Goal: Transaction & Acquisition: Book appointment/travel/reservation

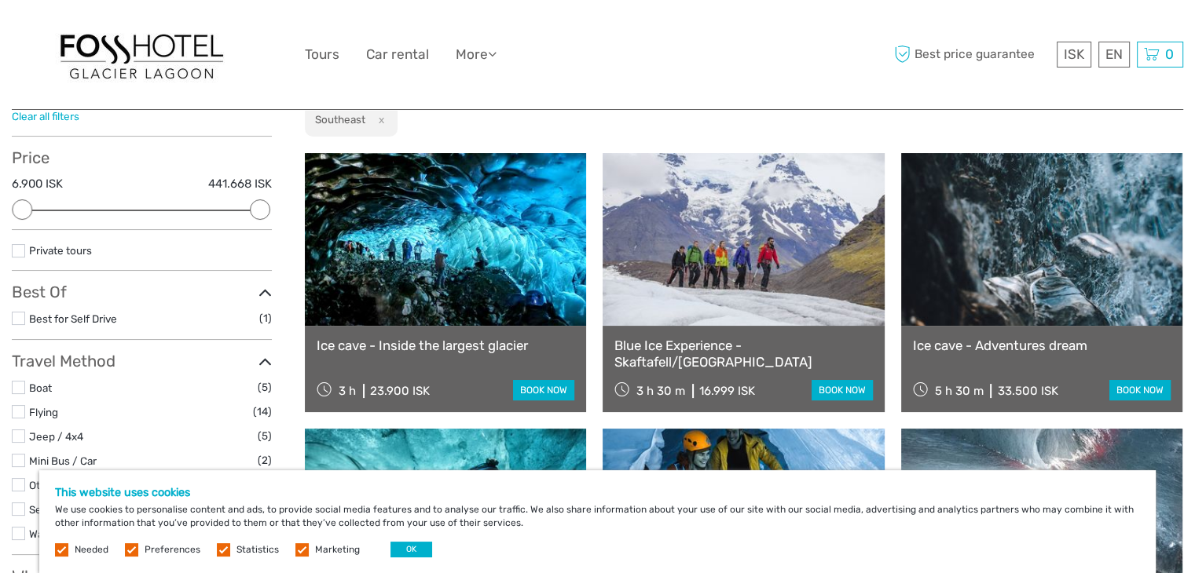
scroll to position [116, 0]
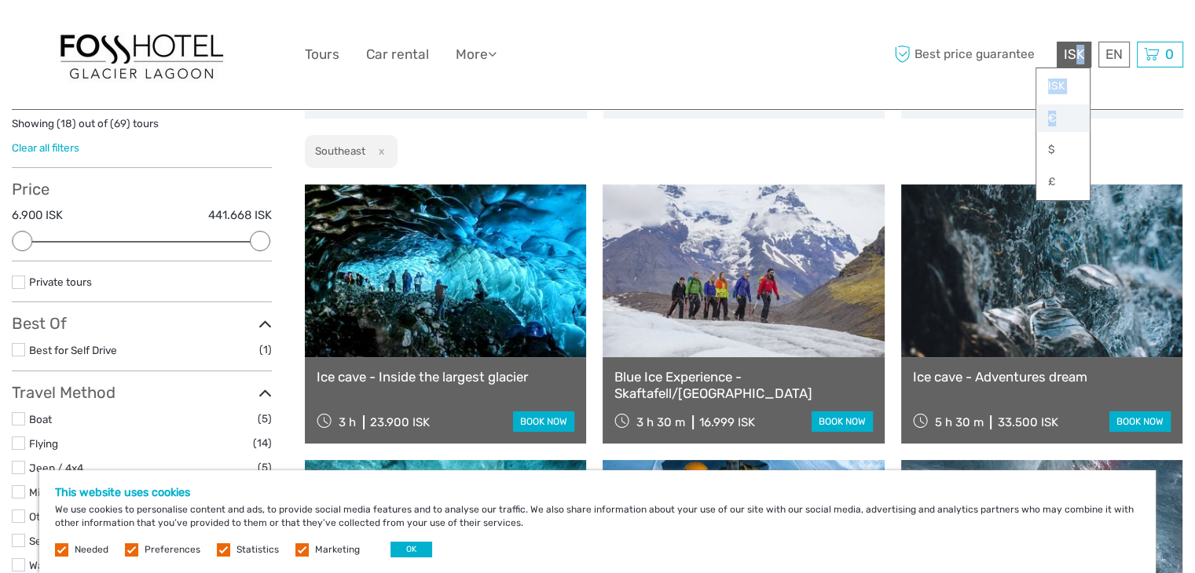
drag, startPoint x: 1073, startPoint y: 54, endPoint x: 1058, endPoint y: 114, distance: 61.5
click at [1058, 68] on div "ISK ISK € $ £" at bounding box center [1073, 55] width 35 height 26
click at [1044, 130] on link "€" at bounding box center [1062, 118] width 53 height 28
click at [841, 42] on div "€ ISK € $ £ EN English Español Deutsch Tours Car rental More Travel Articles Ba…" at bounding box center [598, 55] width 586 height 86
click at [1054, 115] on link "€" at bounding box center [1062, 118] width 53 height 28
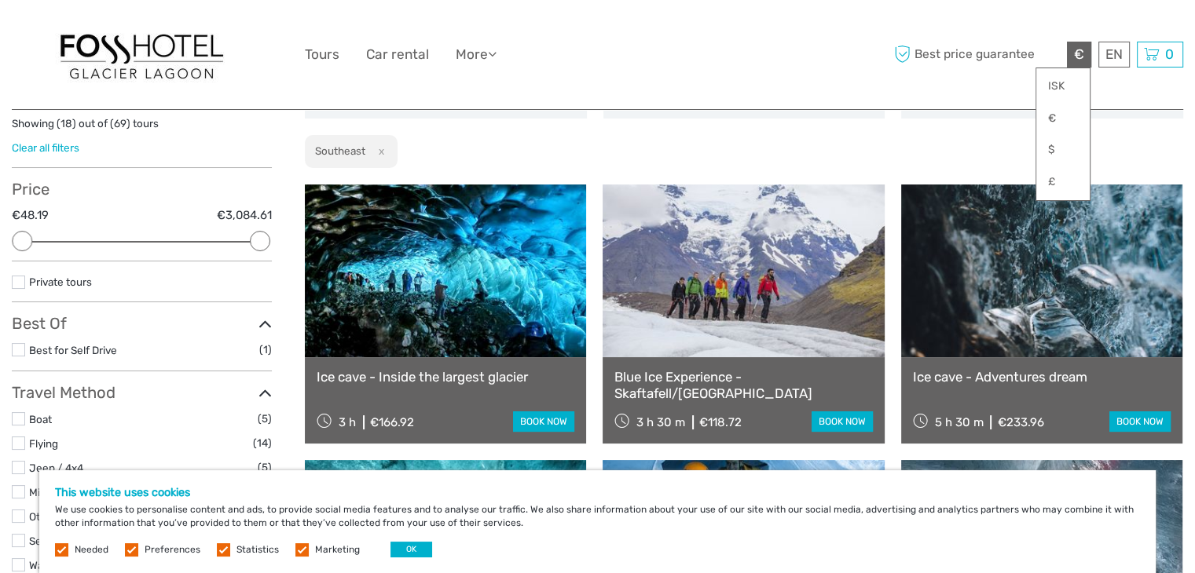
click at [786, 50] on div "€ ISK € $ £ EN English Español Deutsch Tours Car rental More Travel Articles Ba…" at bounding box center [598, 55] width 586 height 86
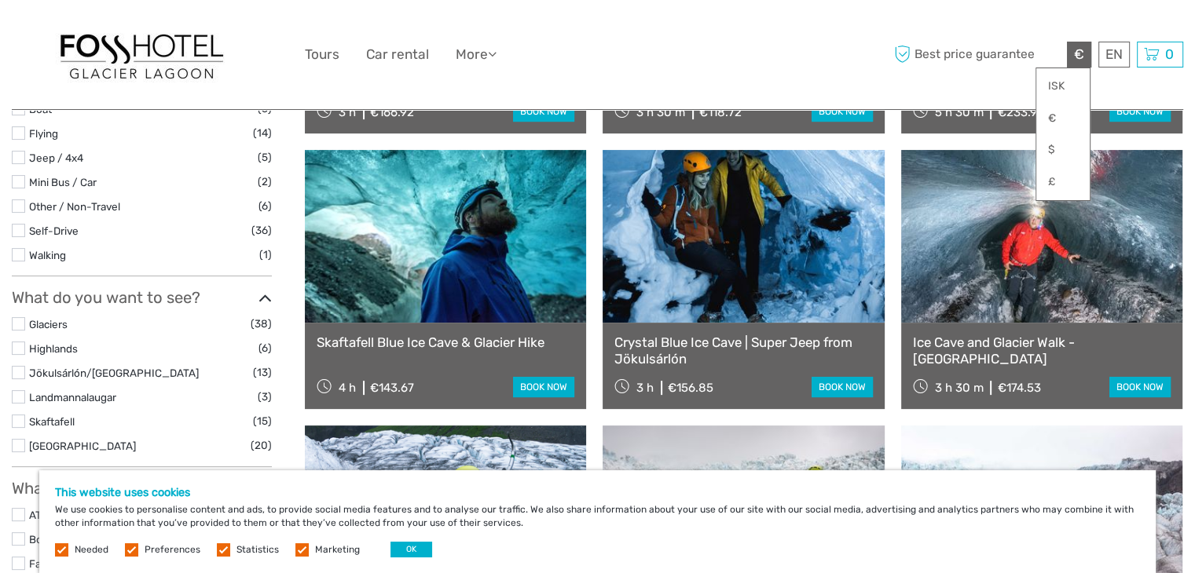
scroll to position [430, 0]
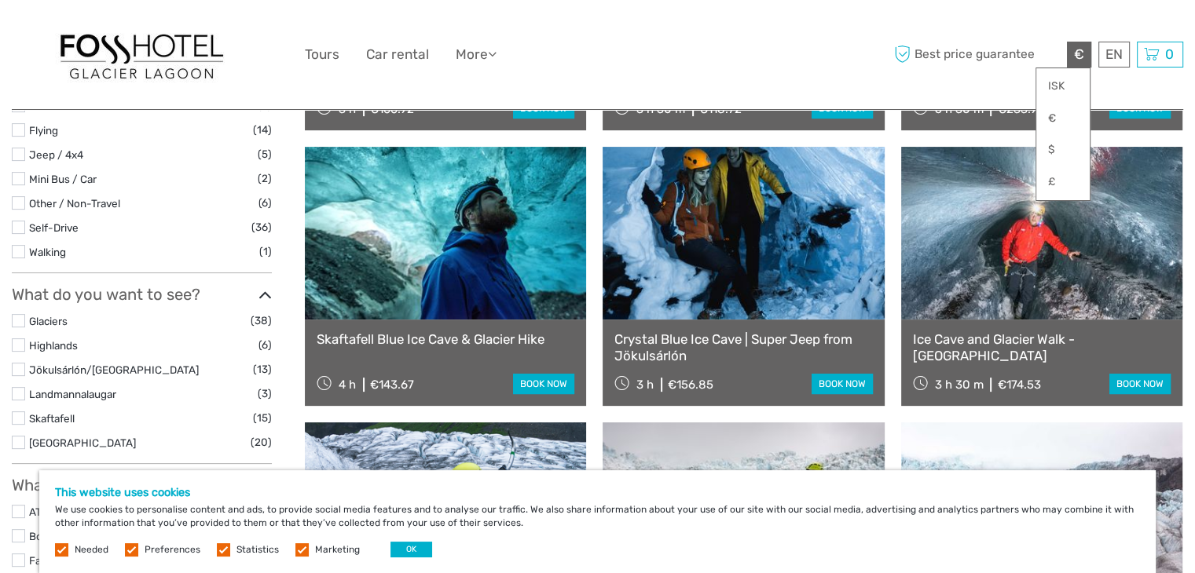
click at [468, 342] on link "Skaftafell Blue Ice Cave & Glacier Hike" at bounding box center [446, 339] width 258 height 16
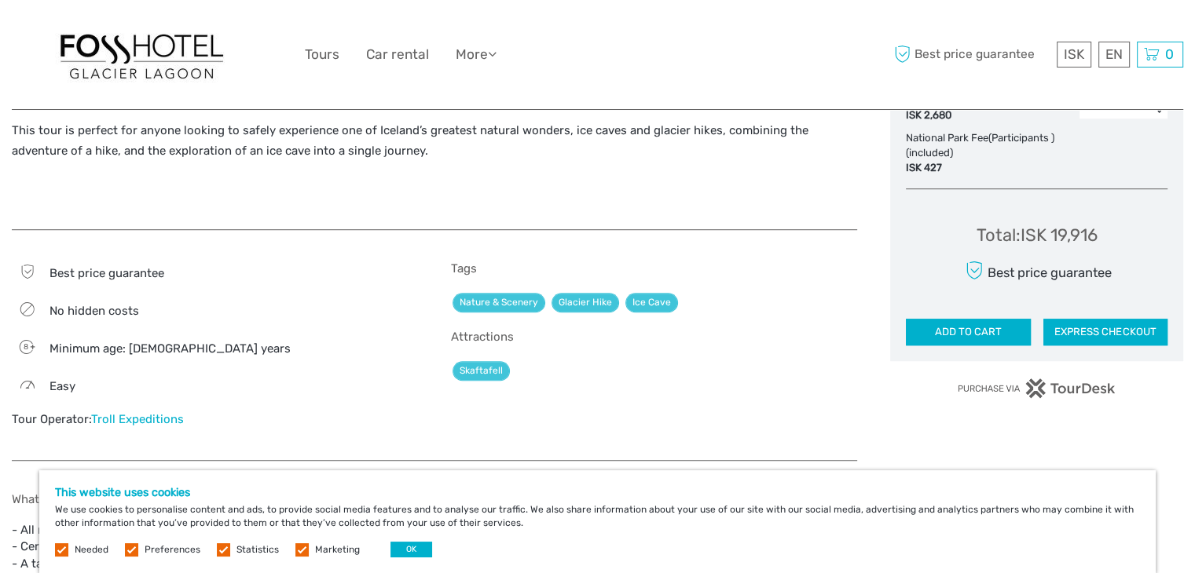
scroll to position [1008, 0]
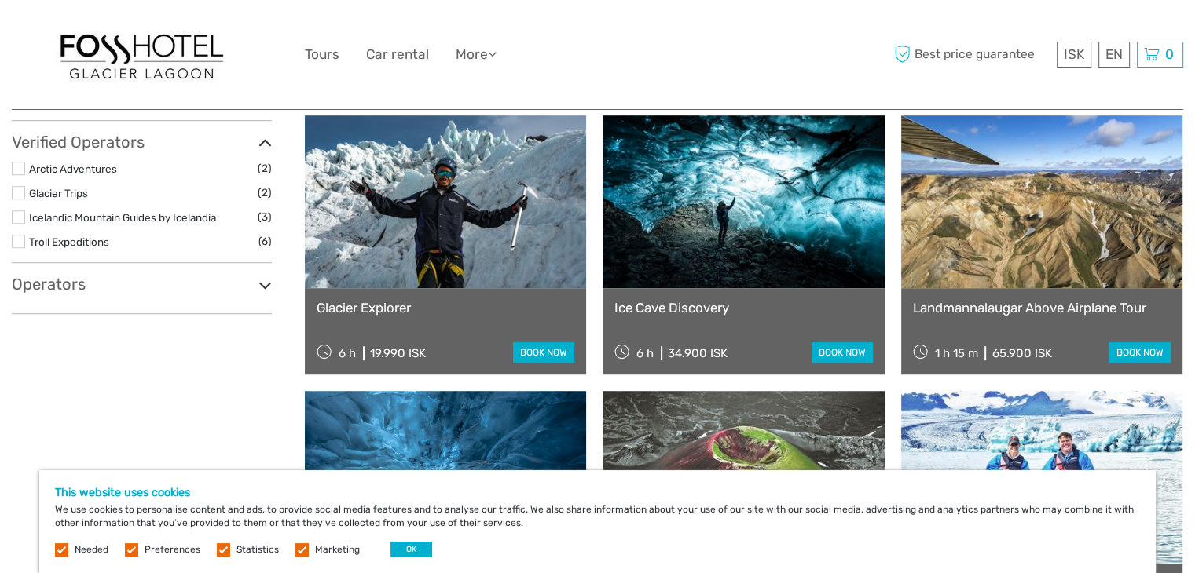
scroll to position [989, 0]
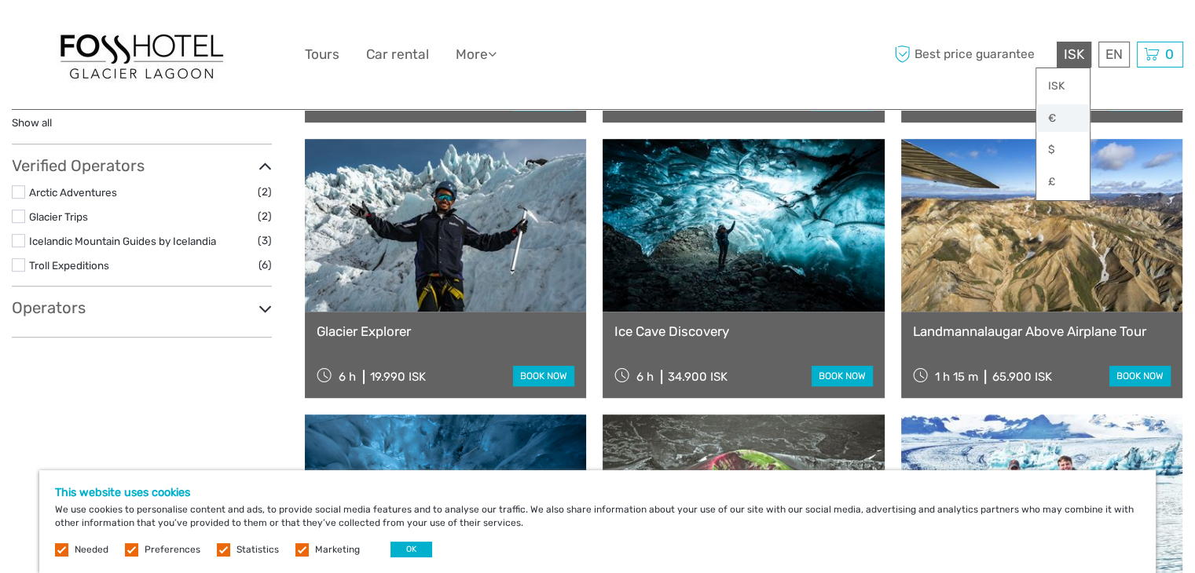
click at [1048, 119] on link "€" at bounding box center [1062, 118] width 53 height 28
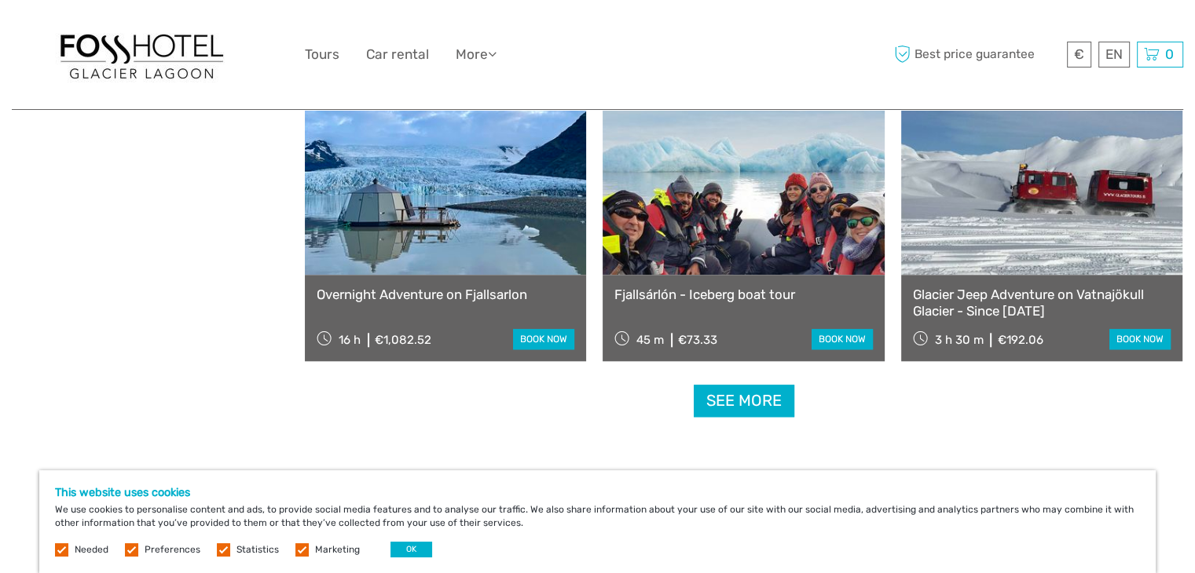
scroll to position [1572, 0]
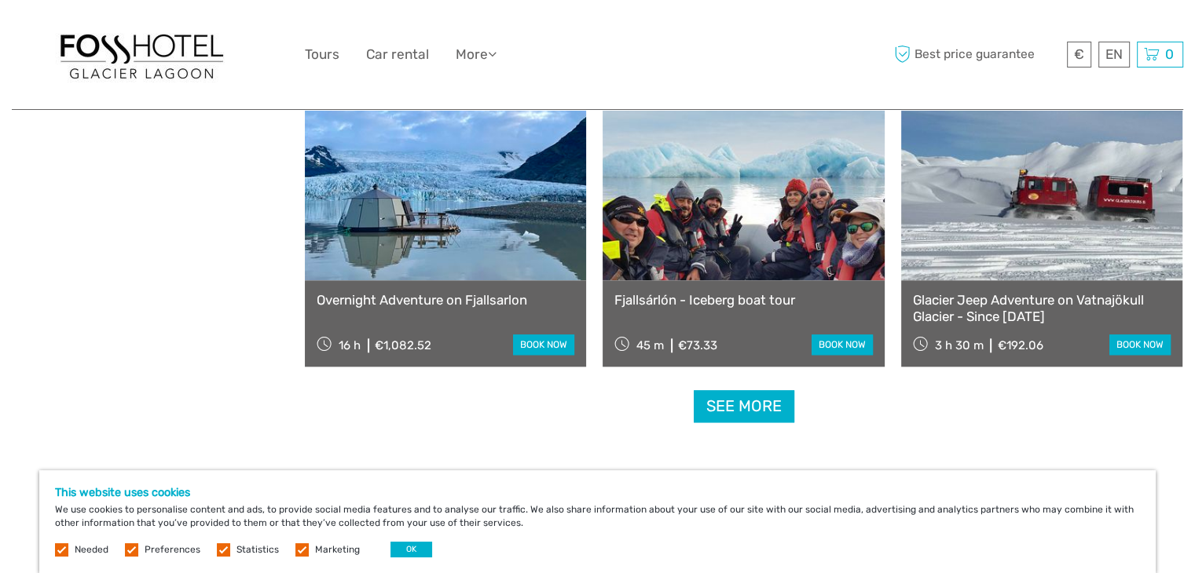
click at [722, 419] on link "See more" at bounding box center [743, 406] width 101 height 32
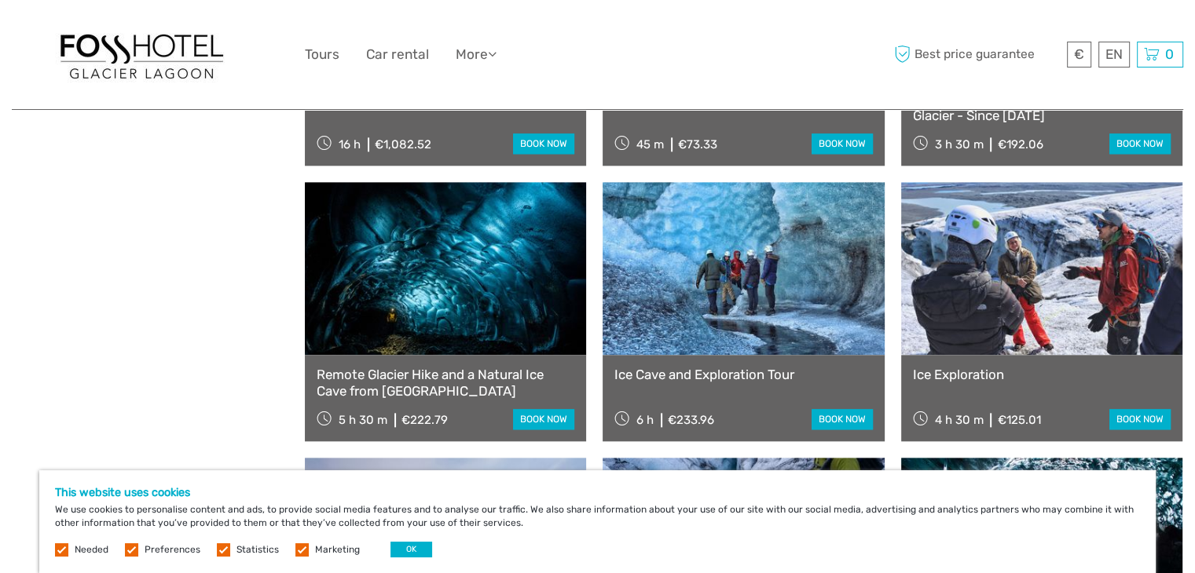
scroll to position [1771, 0]
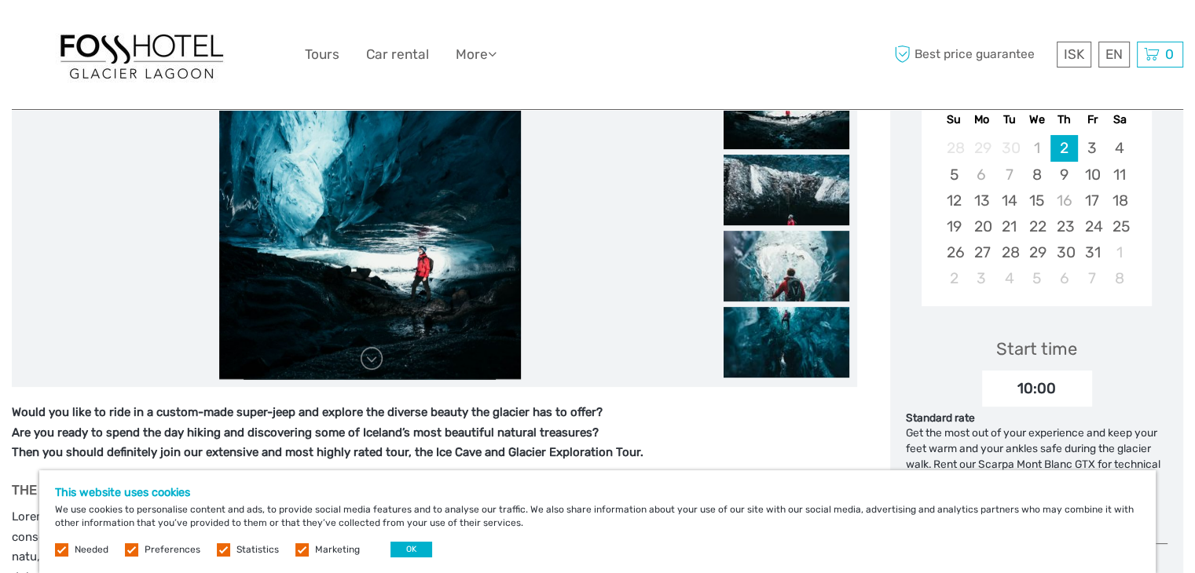
scroll to position [311, 0]
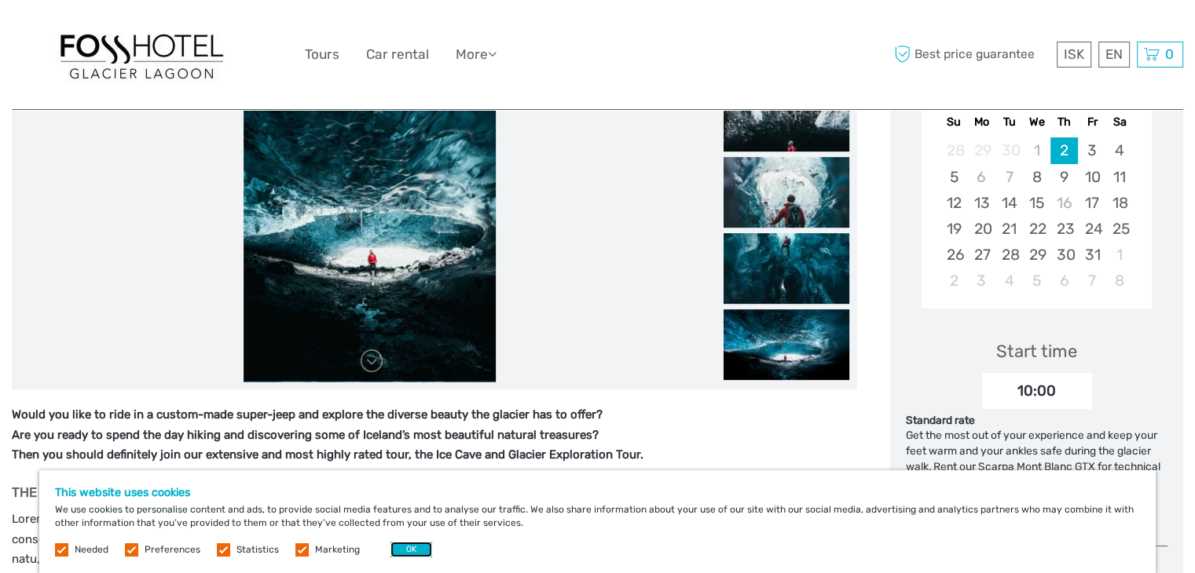
click at [398, 554] on button "OK" at bounding box center [411, 550] width 42 height 16
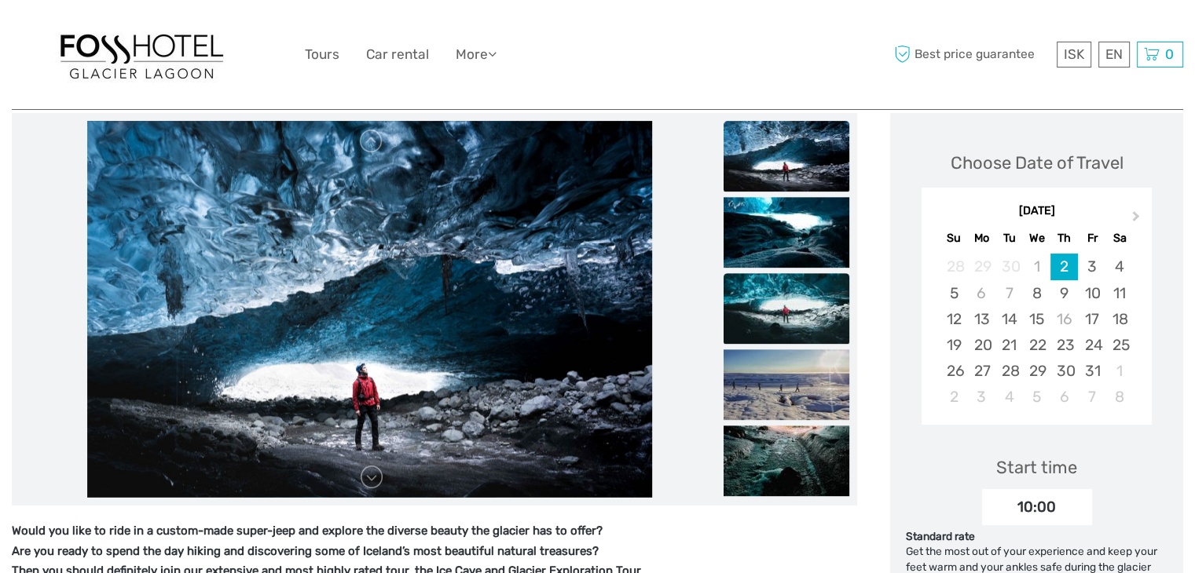
scroll to position [0, 0]
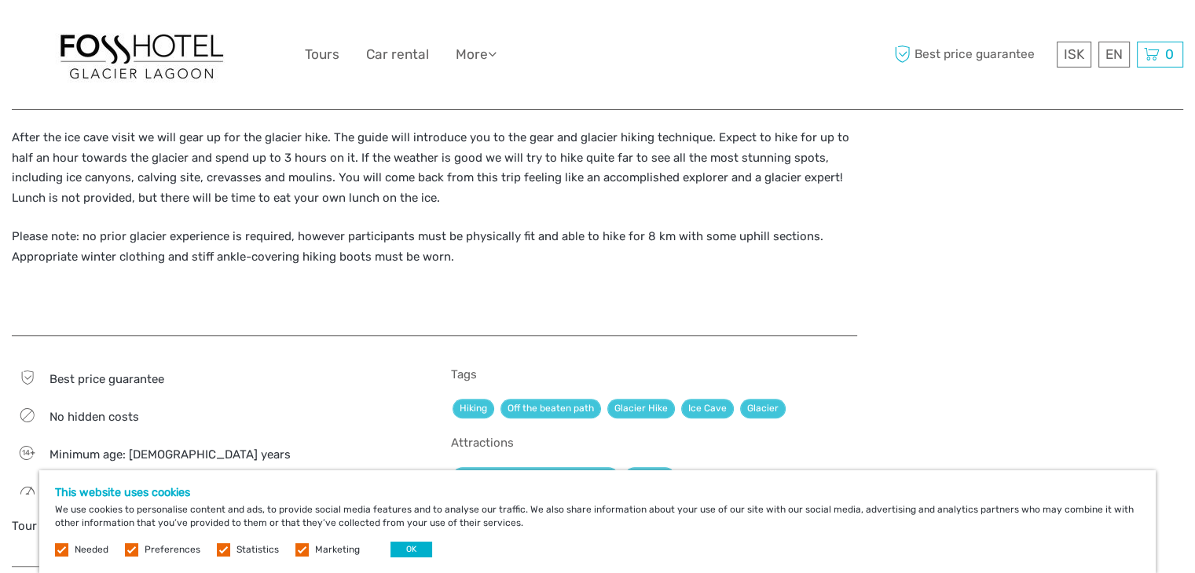
scroll to position [1107, 0]
